Goal: Find specific page/section: Find specific page/section

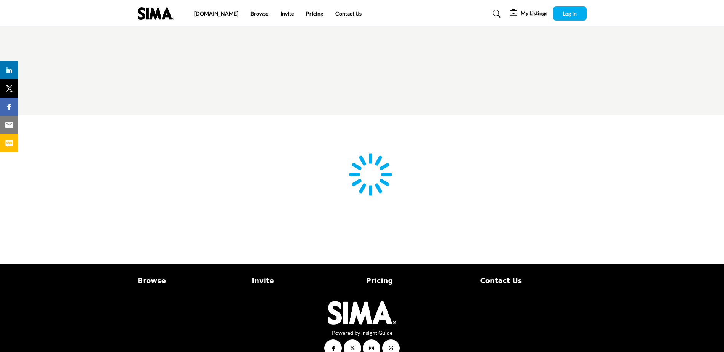
type input "**********"
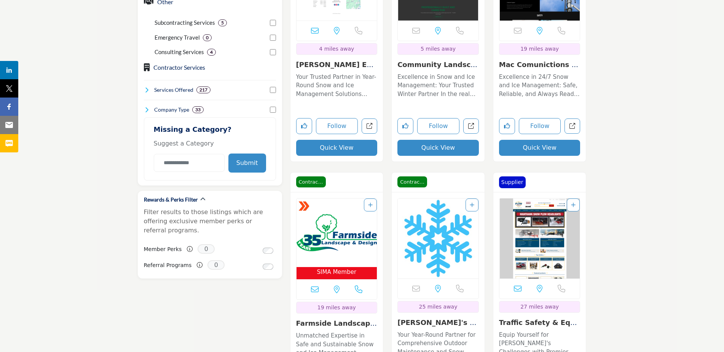
scroll to position [609, 0]
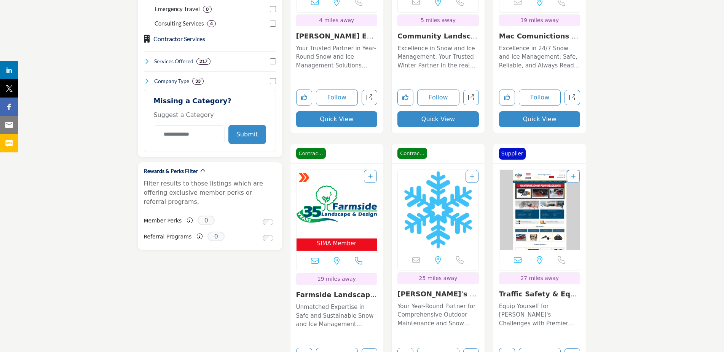
click at [341, 207] on img "Open Listing in new tab" at bounding box center [337, 204] width 81 height 69
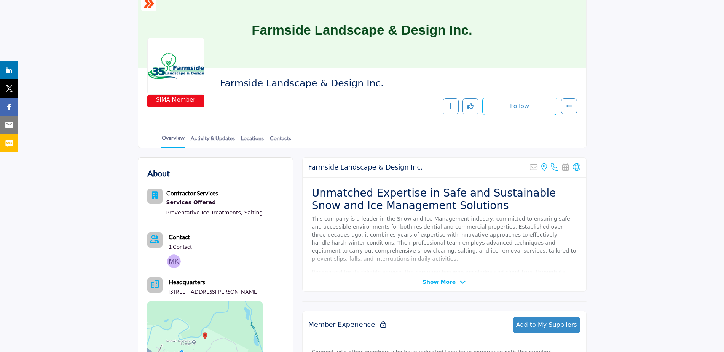
scroll to position [76, 0]
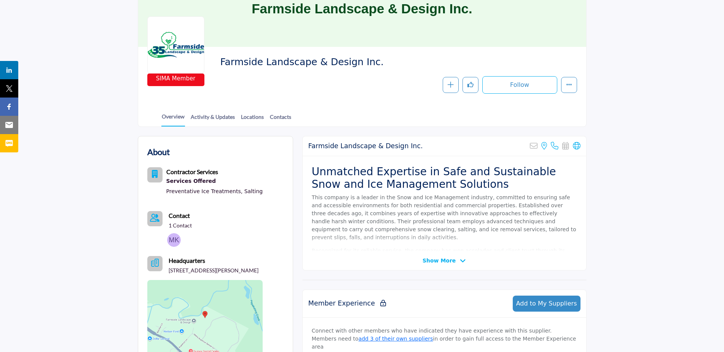
click at [460, 259] on icon at bounding box center [463, 260] width 6 height 7
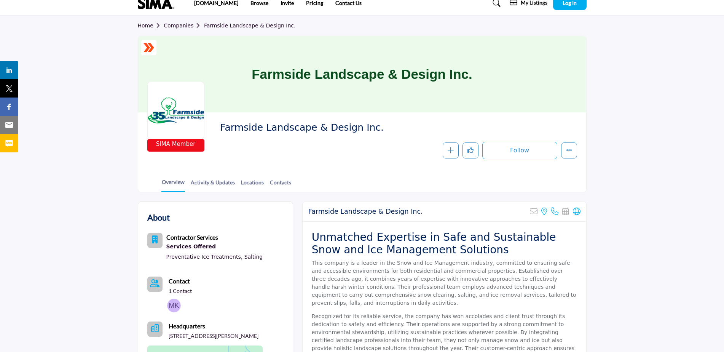
scroll to position [0, 0]
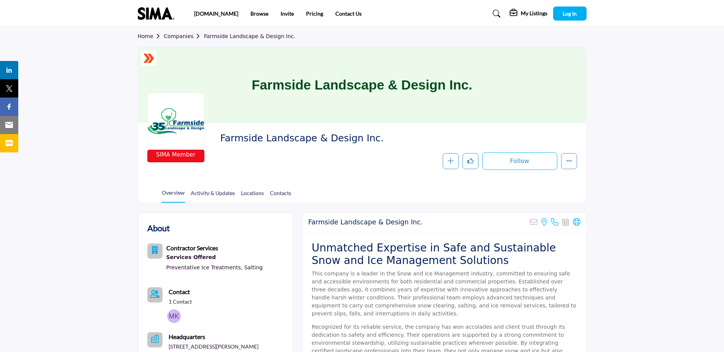
drag, startPoint x: 366, startPoint y: 137, endPoint x: 217, endPoint y: 140, distance: 148.5
click at [217, 140] on div "SIMA Member Farmside Landscape & Design Inc. Follow Following Message Recommend…" at bounding box center [362, 151] width 430 height 38
copy span "Farmside Landscape & Design Inc."
click at [180, 33] on link "Companies" at bounding box center [184, 36] width 40 height 6
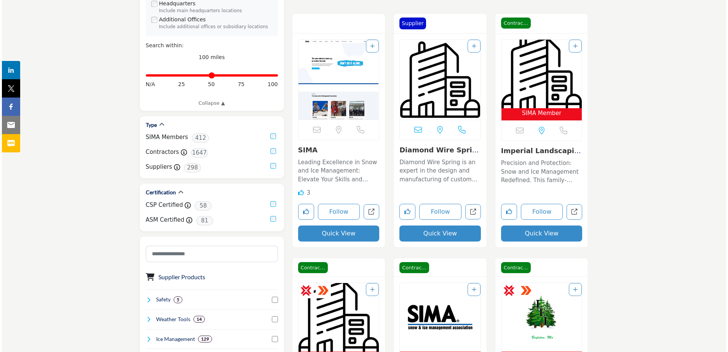
scroll to position [190, 0]
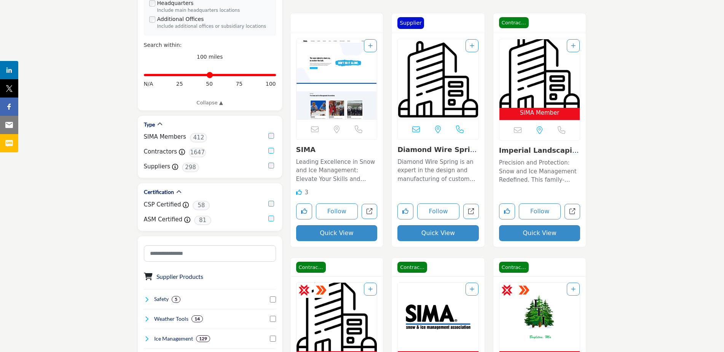
click at [540, 112] on span "SIMA Member" at bounding box center [540, 112] width 40 height 9
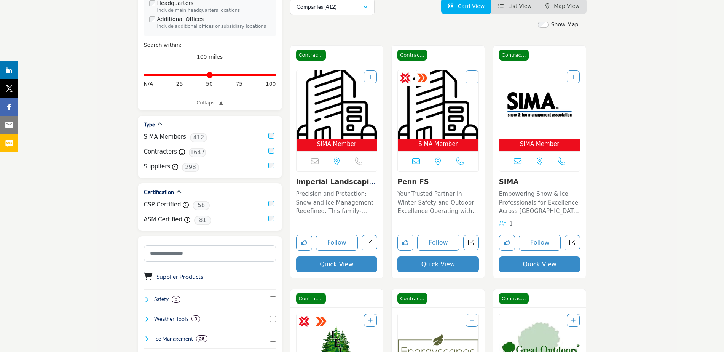
click at [539, 264] on button "Quick View" at bounding box center [539, 264] width 81 height 16
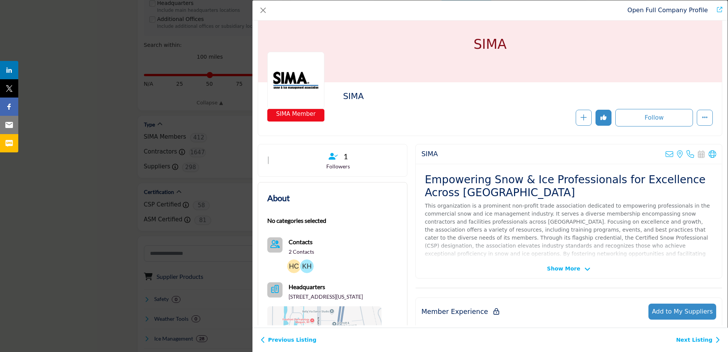
scroll to position [114, 0]
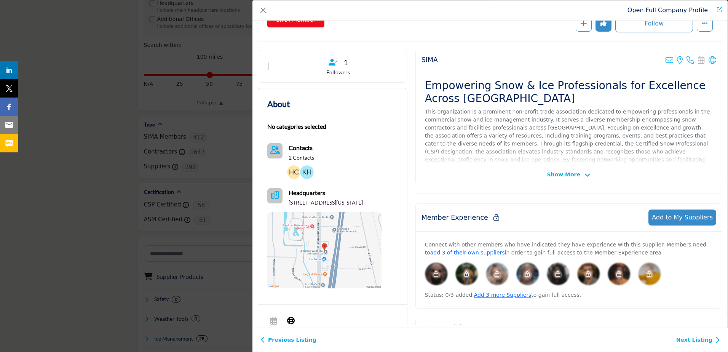
click at [584, 174] on icon "Company Data Modal" at bounding box center [587, 175] width 6 height 7
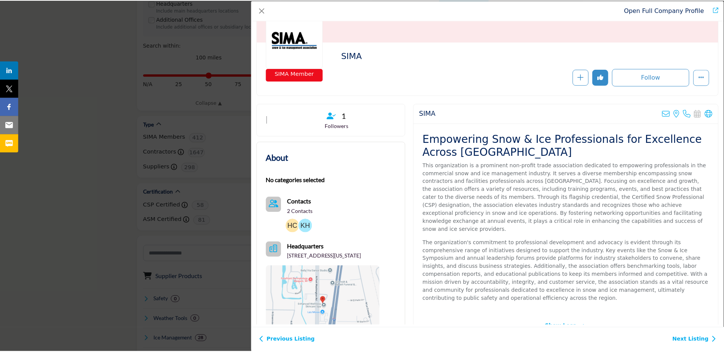
scroll to position [58, 0]
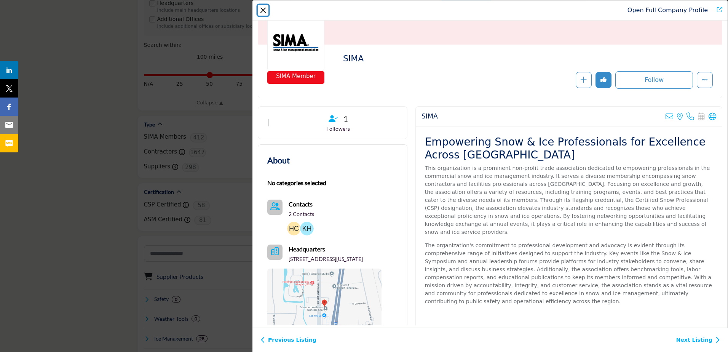
click at [265, 6] on button "Close" at bounding box center [263, 10] width 11 height 11
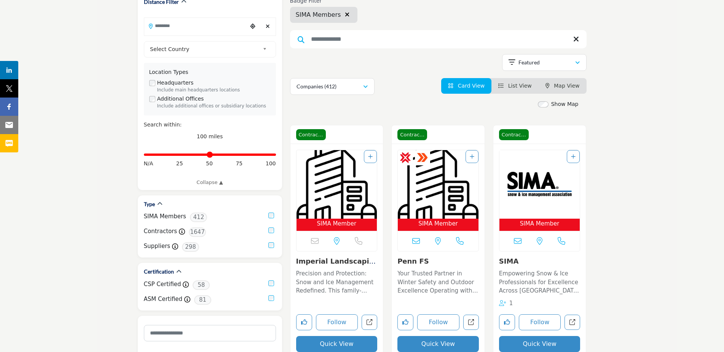
scroll to position [0, 0]
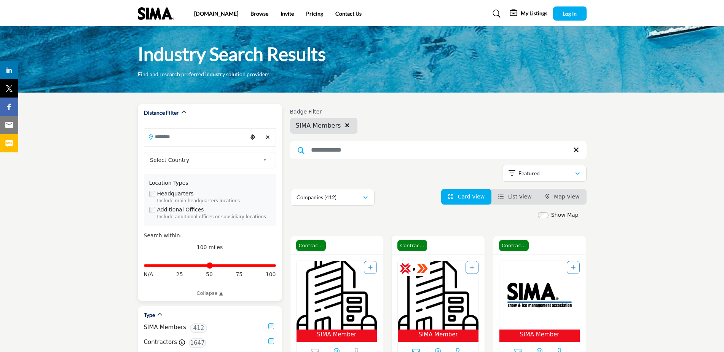
click at [179, 142] on input "Search Location" at bounding box center [195, 136] width 103 height 15
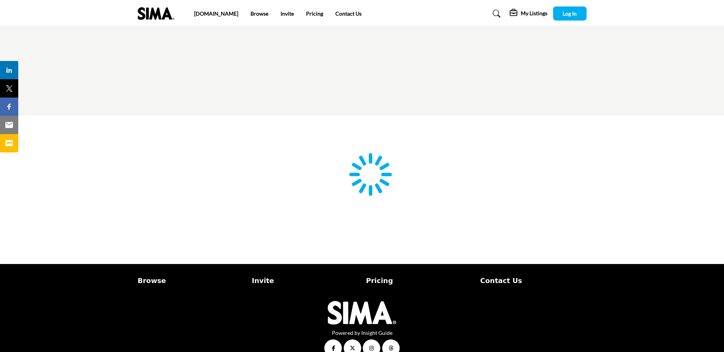
scroll to position [15, 0]
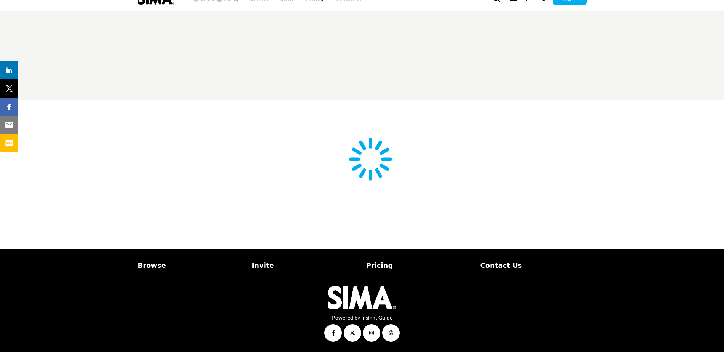
type input "**********"
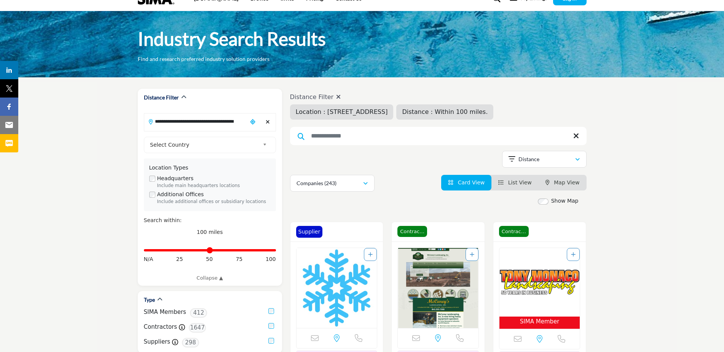
click at [311, 157] on div "**********" at bounding box center [438, 160] width 297 height 19
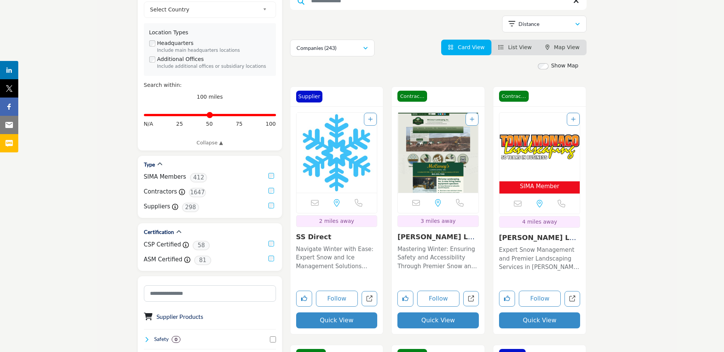
scroll to position [206, 0]
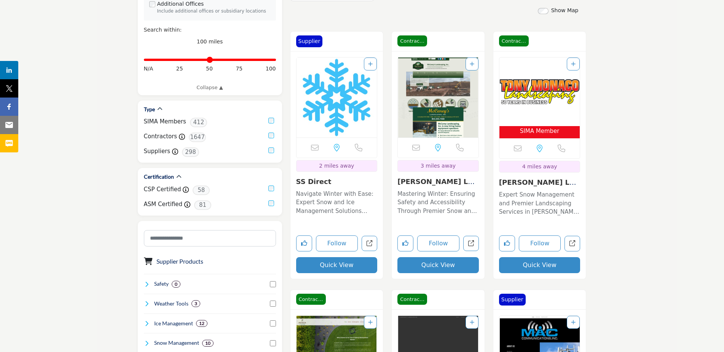
click at [541, 107] on img "Open Listing in new tab" at bounding box center [539, 91] width 81 height 69
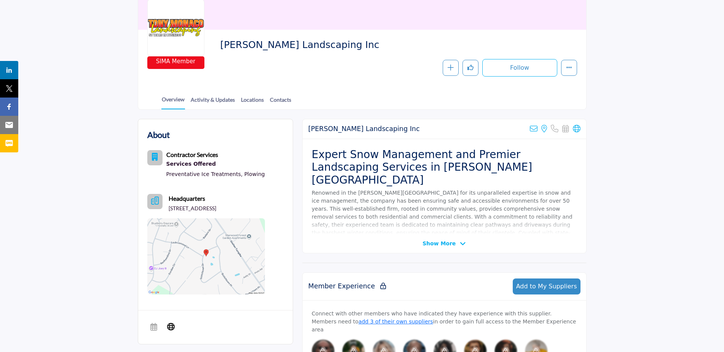
scroll to position [88, 0]
